Goal: Information Seeking & Learning: Learn about a topic

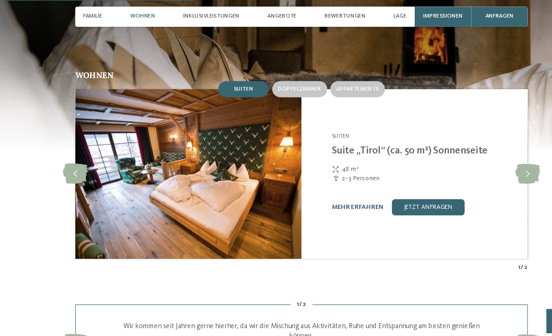
scroll to position [901, 0]
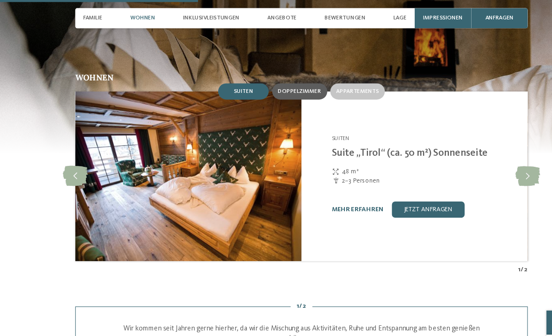
click at [278, 80] on div "Doppelzimmer" at bounding box center [274, 83] width 50 height 15
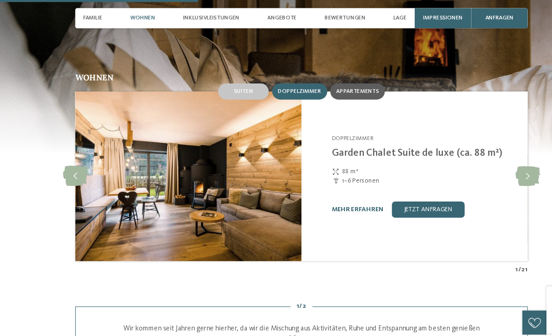
click at [329, 81] on span "Appartements" at bounding box center [327, 84] width 39 height 6
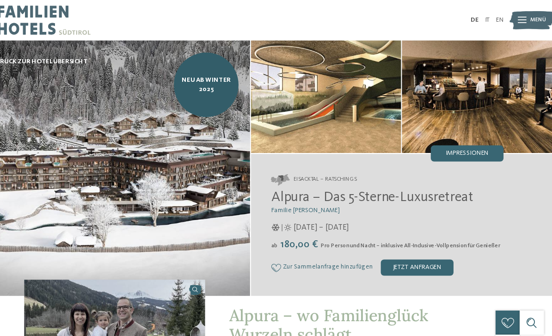
scroll to position [0, 0]
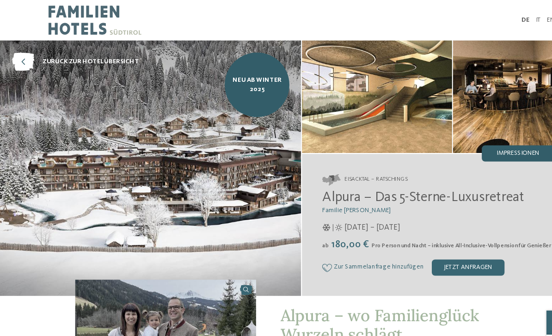
click at [470, 142] on span "Impressionen" at bounding box center [474, 141] width 39 height 6
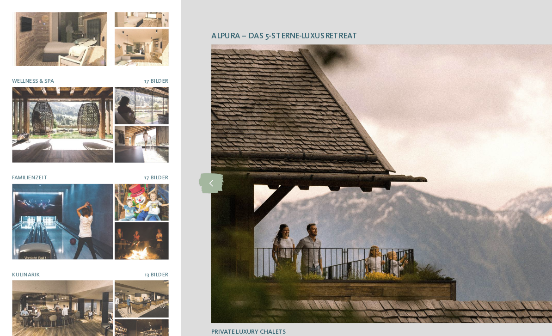
scroll to position [116, 0]
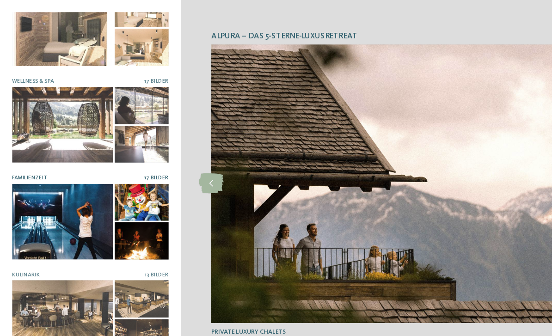
click at [57, 183] on div at bounding box center [57, 202] width 92 height 69
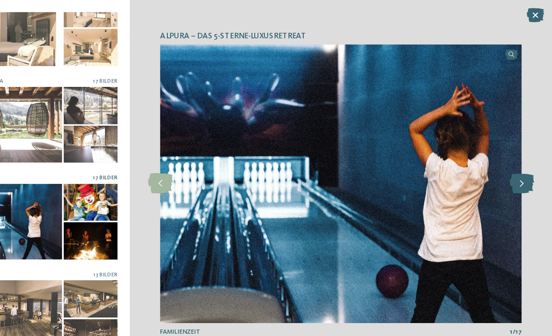
click at [513, 162] on icon at bounding box center [524, 168] width 23 height 18
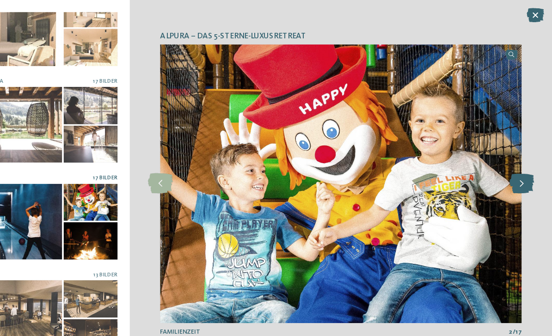
click at [513, 172] on icon at bounding box center [524, 168] width 23 height 18
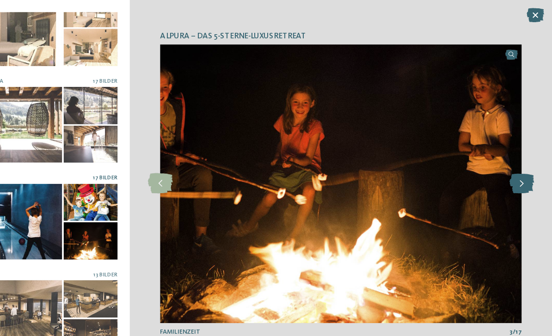
click at [513, 164] on icon at bounding box center [524, 168] width 23 height 18
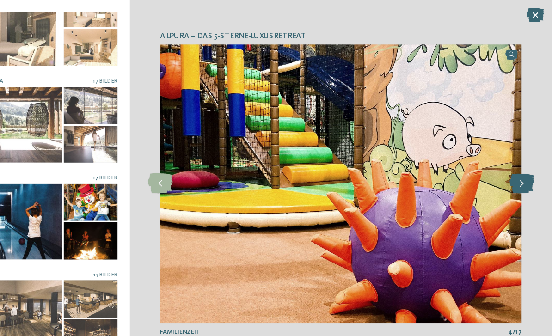
click at [513, 167] on icon at bounding box center [524, 168] width 23 height 18
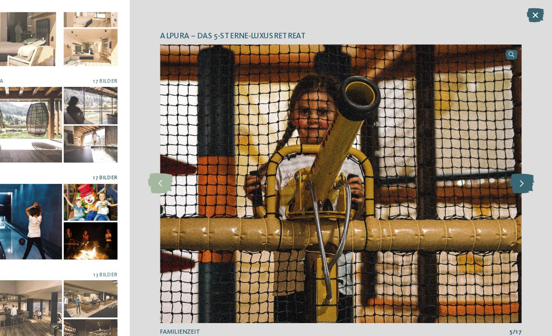
click at [513, 172] on icon at bounding box center [524, 168] width 23 height 18
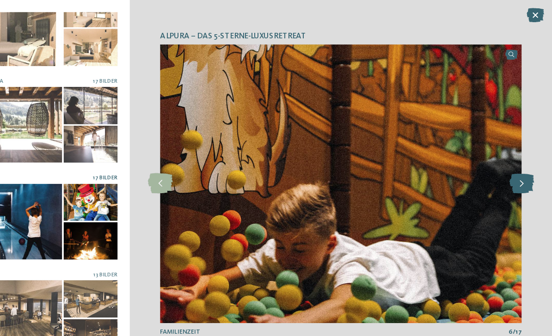
click at [513, 168] on icon at bounding box center [524, 168] width 23 height 18
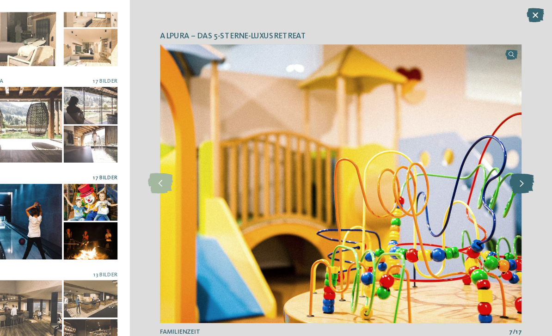
click at [513, 165] on icon at bounding box center [524, 168] width 23 height 18
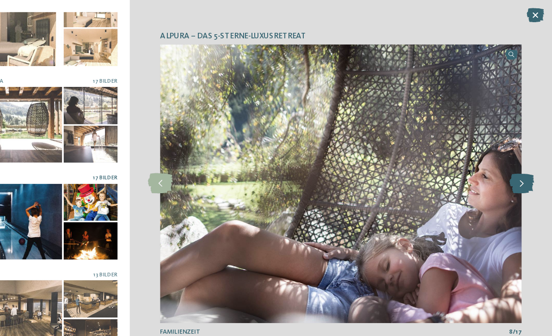
click at [513, 166] on icon at bounding box center [524, 168] width 23 height 18
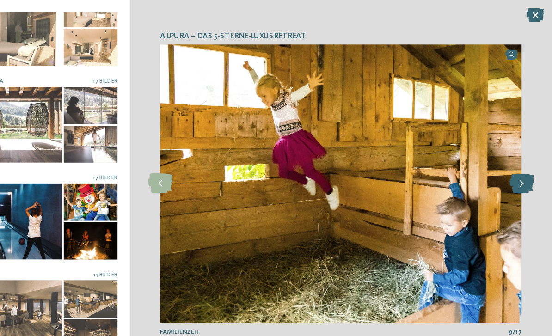
click at [513, 159] on icon at bounding box center [524, 168] width 23 height 18
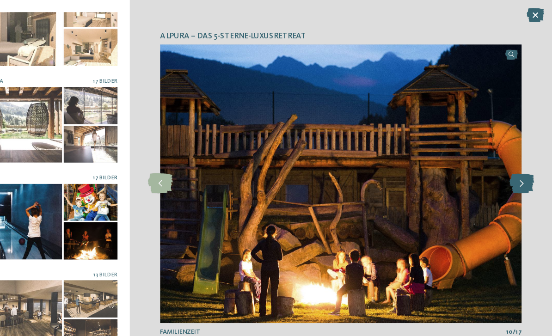
click at [513, 159] on icon at bounding box center [524, 168] width 23 height 18
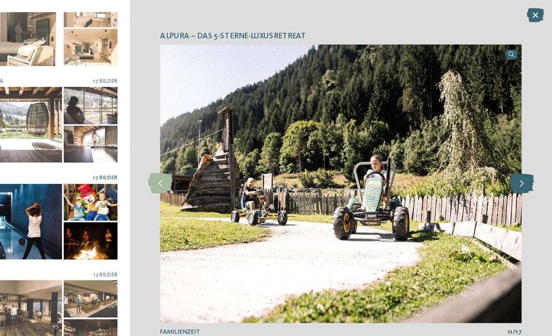
click at [513, 166] on icon at bounding box center [524, 168] width 23 height 18
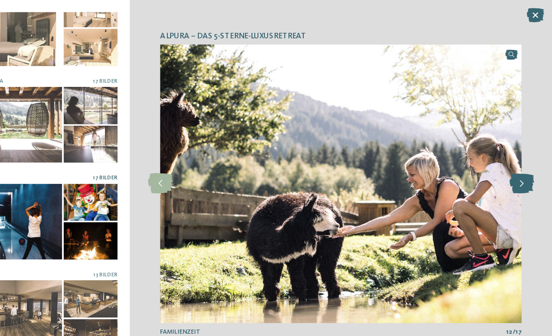
click at [513, 168] on icon at bounding box center [524, 168] width 23 height 18
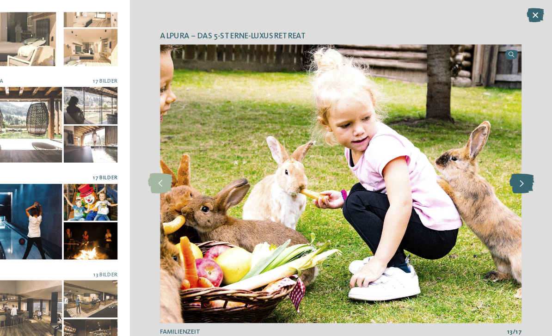
click at [513, 168] on icon at bounding box center [524, 168] width 23 height 18
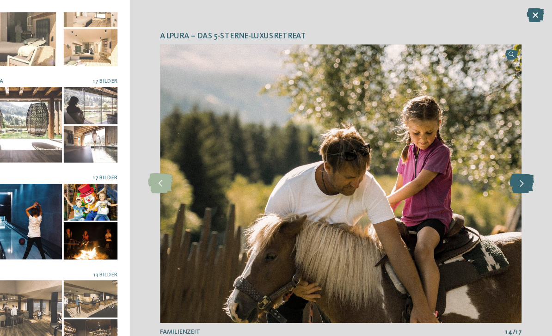
click at [513, 171] on icon at bounding box center [524, 168] width 23 height 18
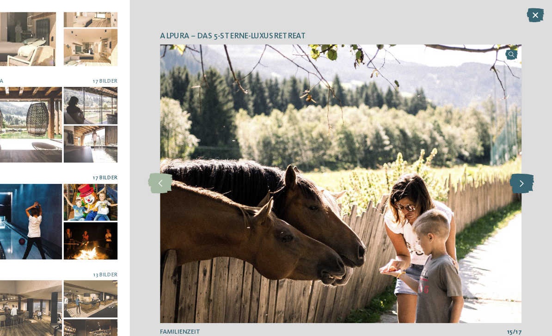
click at [513, 163] on icon at bounding box center [524, 168] width 23 height 18
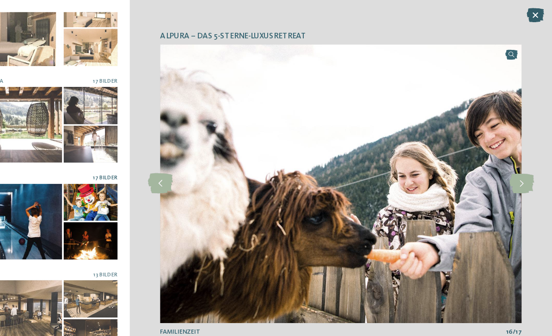
click at [529, 13] on icon at bounding box center [537, 13] width 16 height 13
